Goal: Check status: Check status

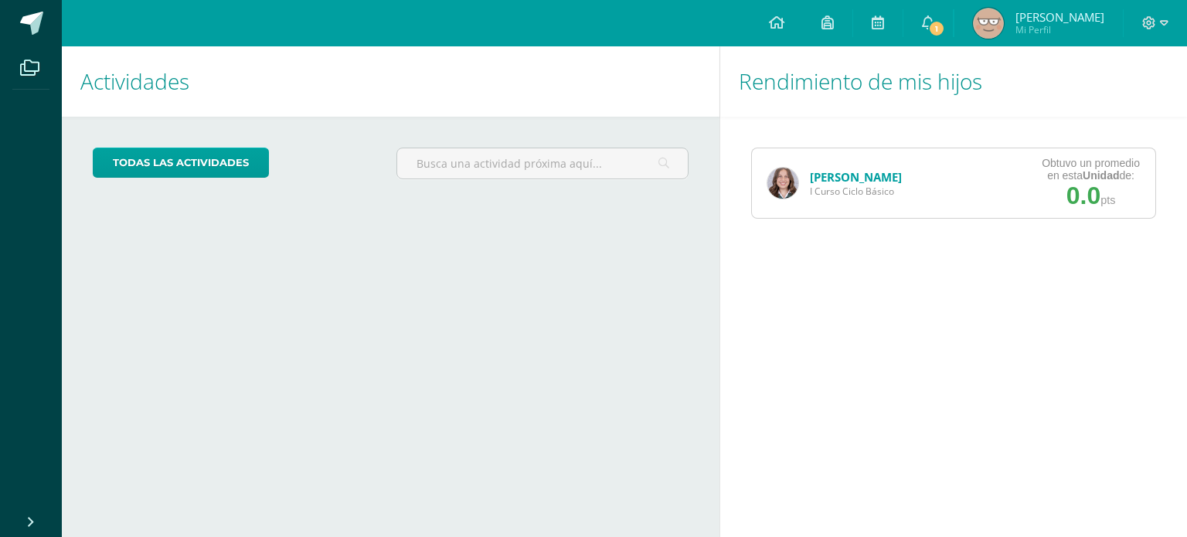
click at [780, 180] on img at bounding box center [782, 183] width 31 height 31
drag, startPoint x: 826, startPoint y: 167, endPoint x: 825, endPoint y: 178, distance: 10.8
click at [825, 178] on div "Isabella García I Curso Ciclo Básico" at bounding box center [834, 183] width 165 height 70
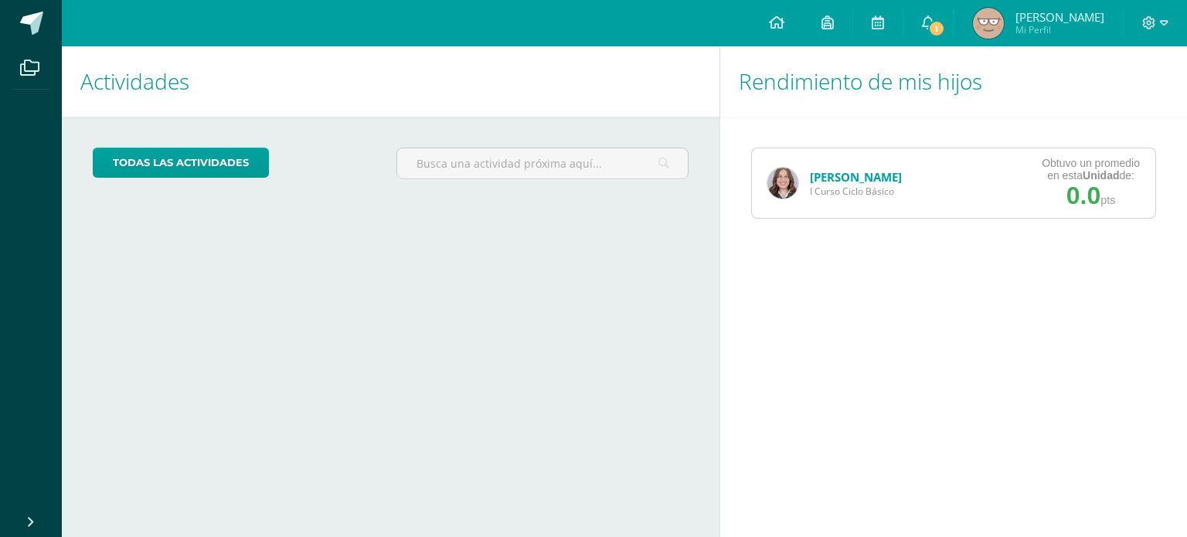
click at [825, 178] on link "[PERSON_NAME]" at bounding box center [856, 176] width 92 height 15
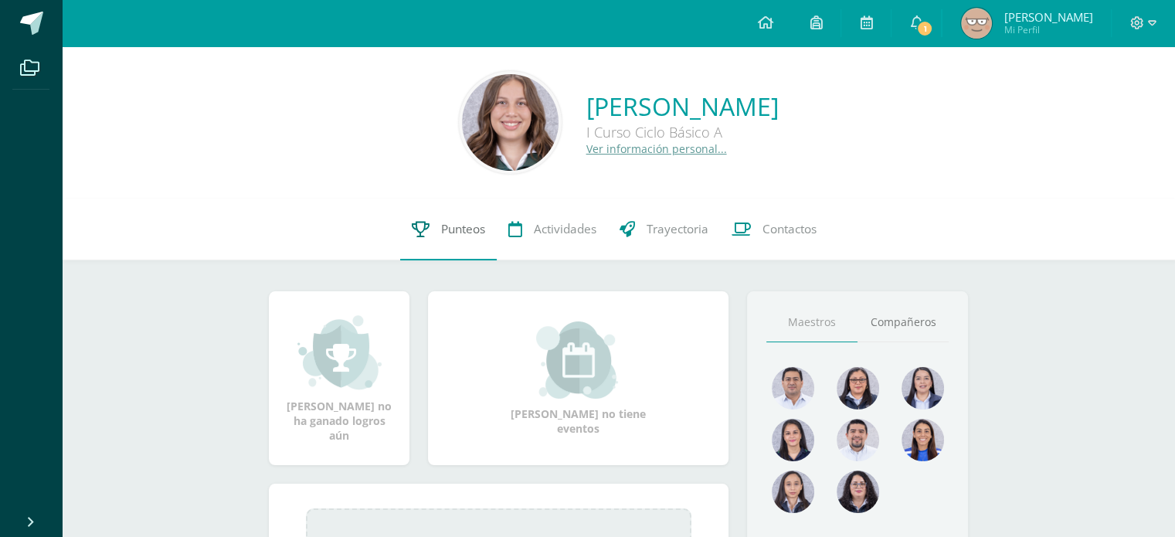
click at [460, 237] on span "Punteos" at bounding box center [463, 229] width 44 height 16
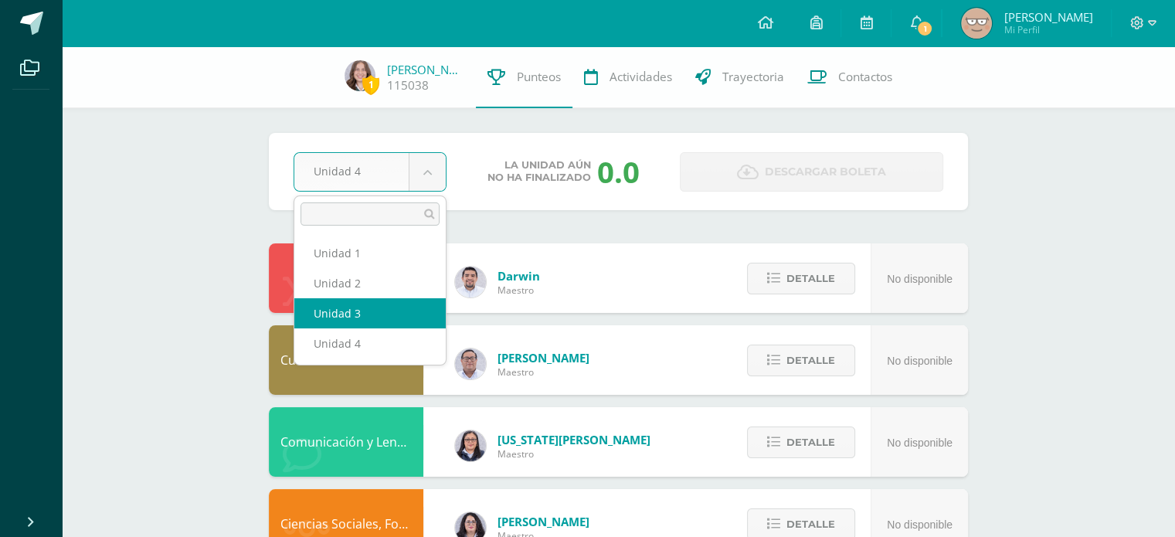
select select "Unidad 3"
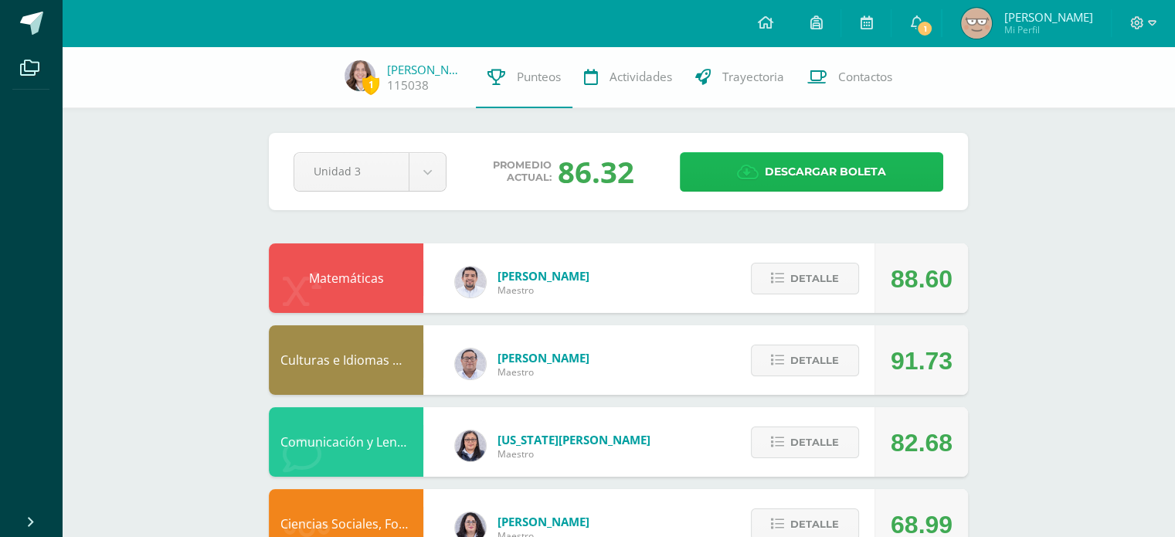
click at [751, 175] on icon at bounding box center [748, 172] width 22 height 17
